Goal: Task Accomplishment & Management: Use online tool/utility

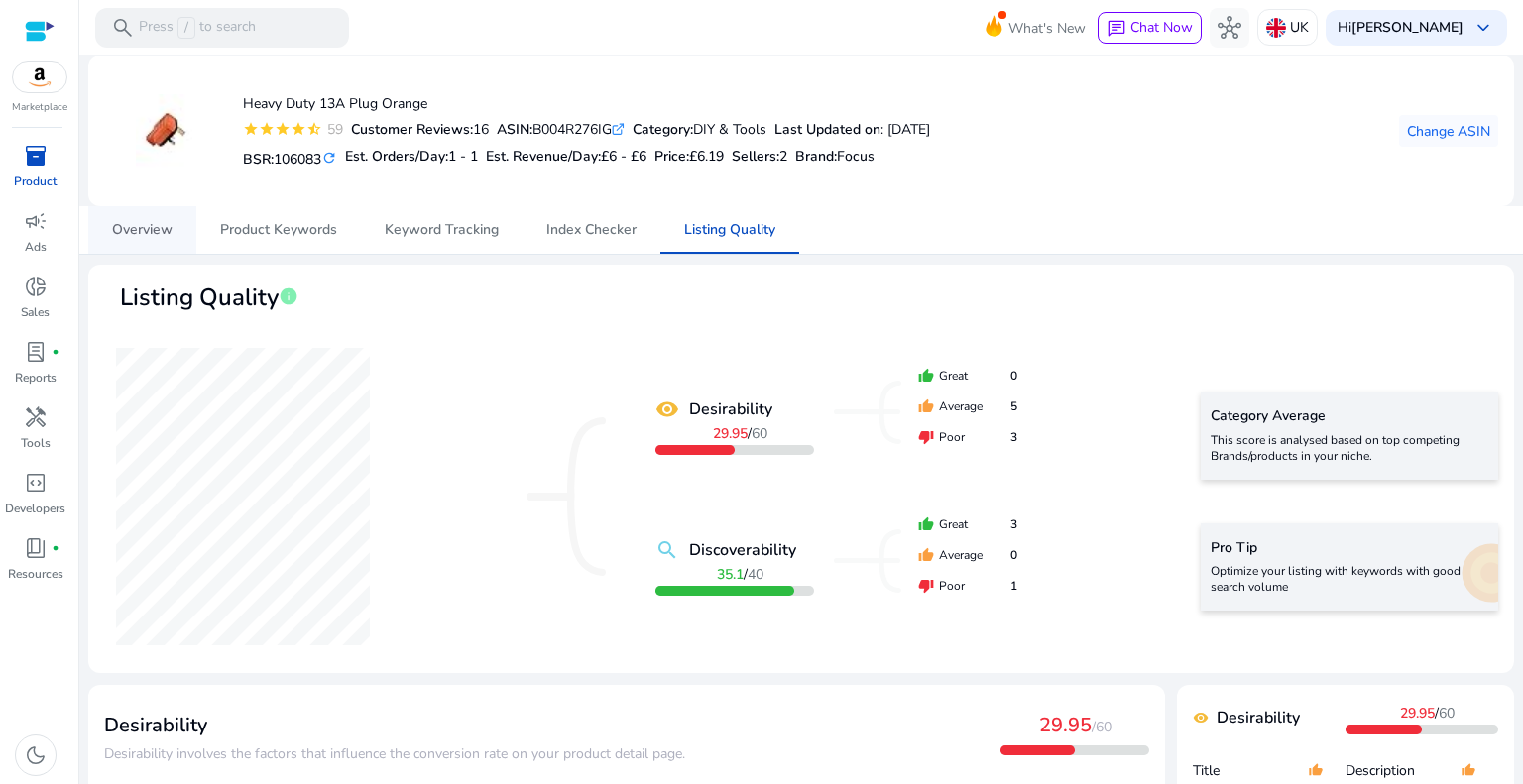
click at [110, 247] on link "Overview" at bounding box center [142, 230] width 108 height 48
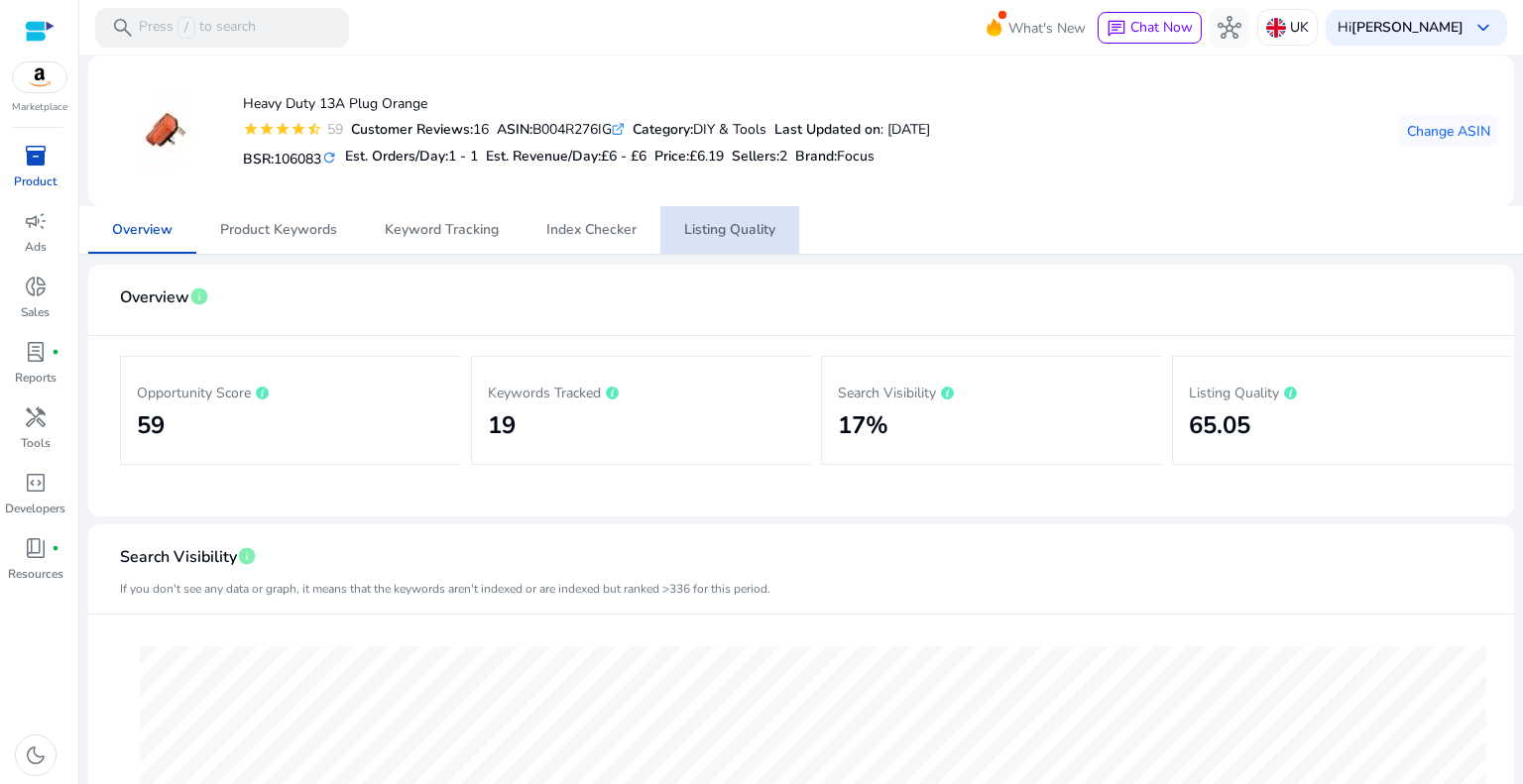
click at [728, 209] on span "Listing Quality" at bounding box center [730, 230] width 91 height 48
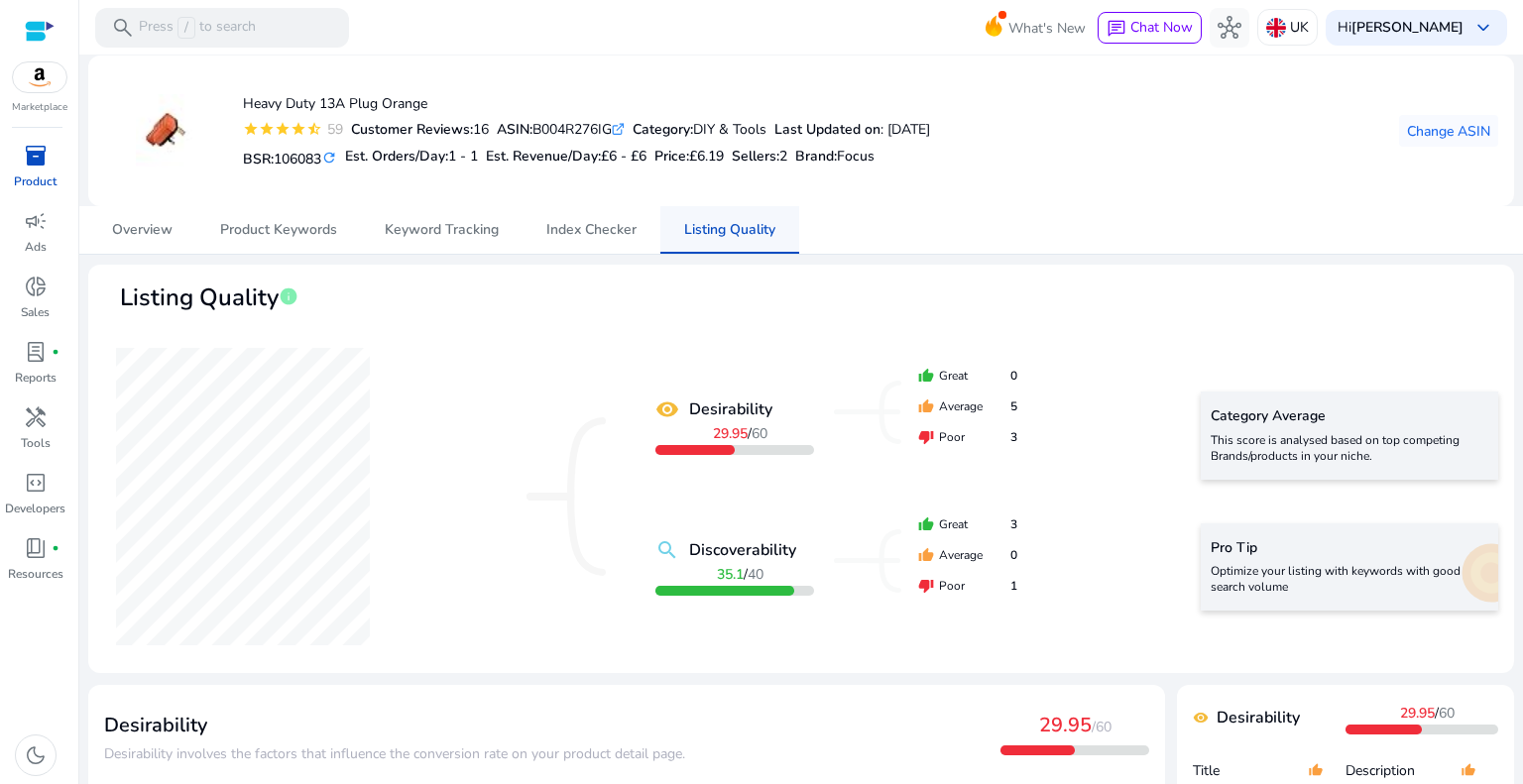
drag, startPoint x: 724, startPoint y: 235, endPoint x: 706, endPoint y: 236, distance: 18.0
click at [723, 236] on span "Listing Quality" at bounding box center [730, 230] width 91 height 14
click at [600, 234] on span "Index Checker" at bounding box center [592, 230] width 90 height 14
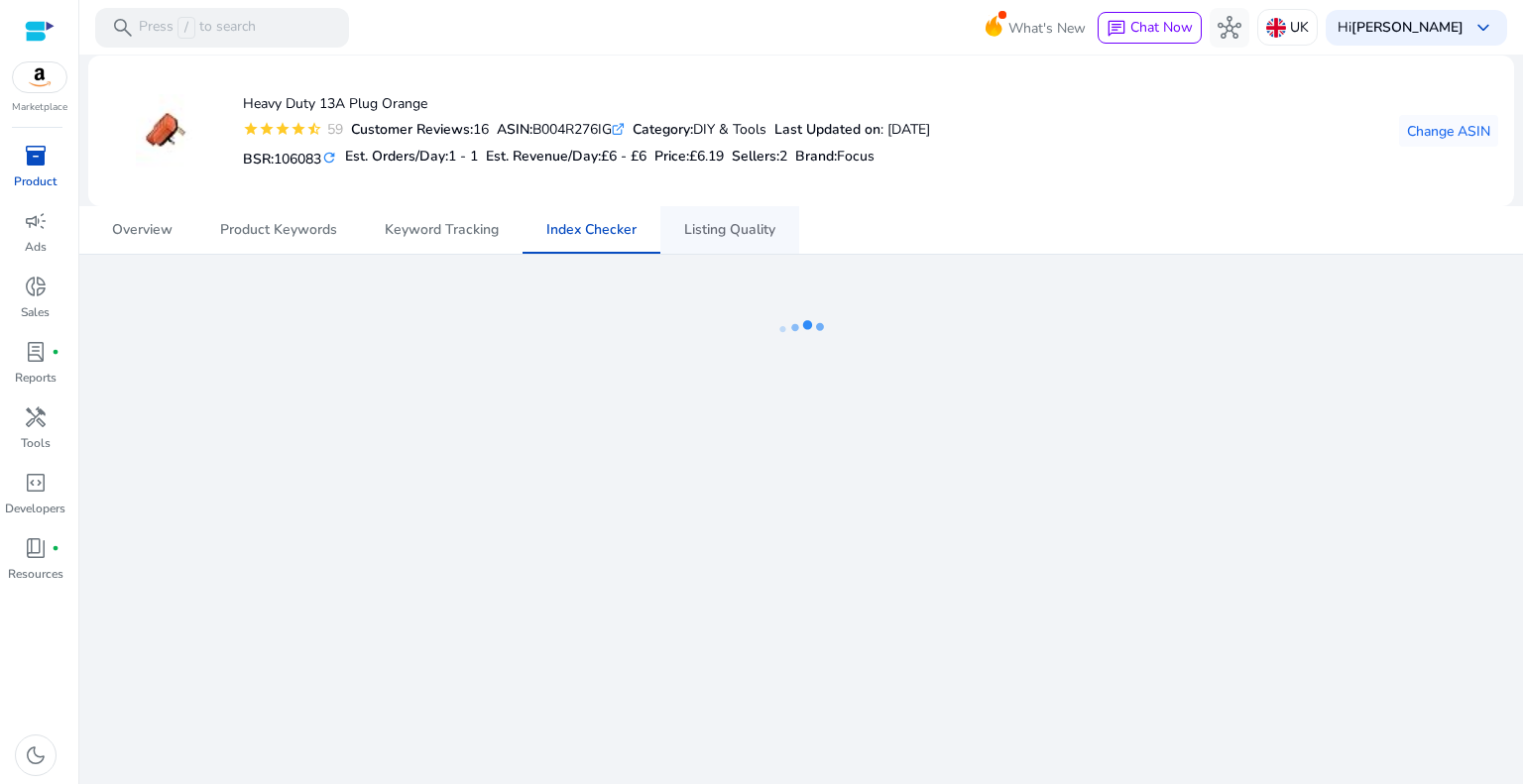
click at [731, 241] on span "Listing Quality" at bounding box center [730, 230] width 91 height 48
